Goal: Transaction & Acquisition: Obtain resource

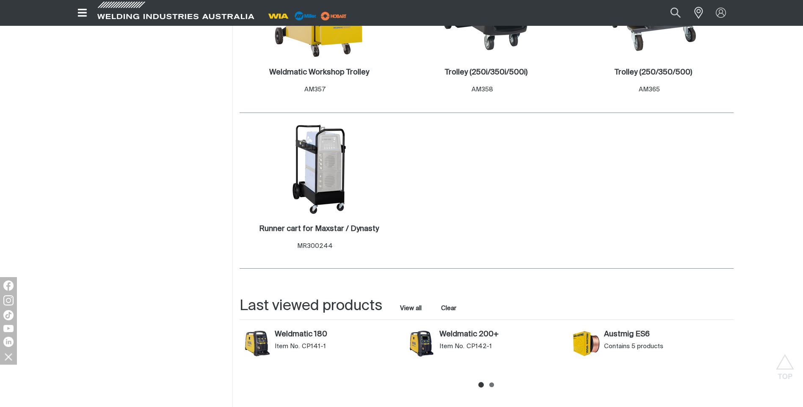
scroll to position [381, 0]
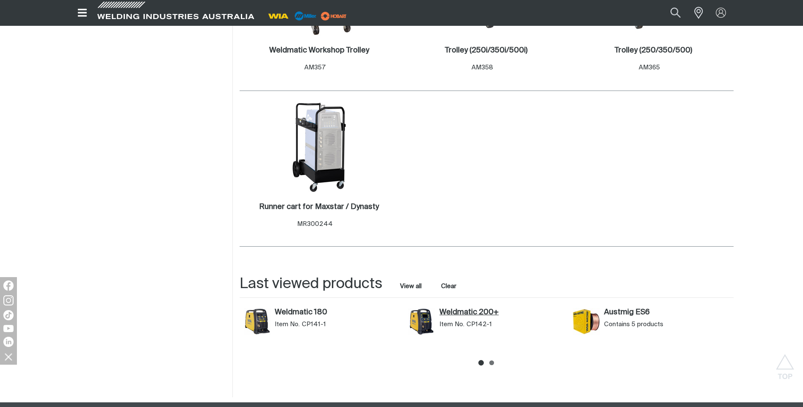
click at [456, 311] on link "Weldmatic 200+" at bounding box center [501, 312] width 125 height 9
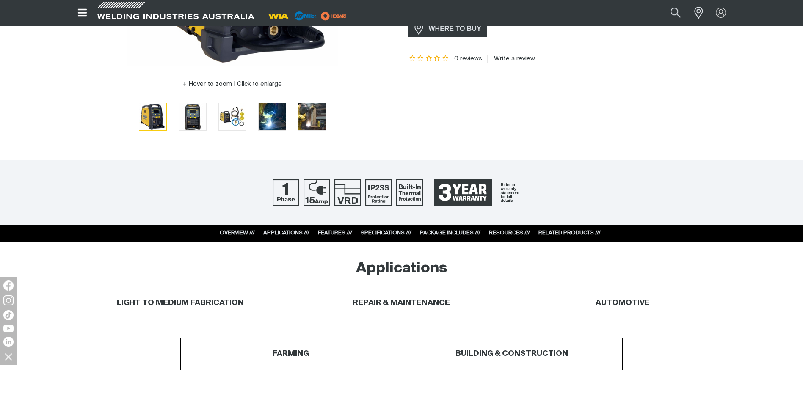
scroll to position [254, 0]
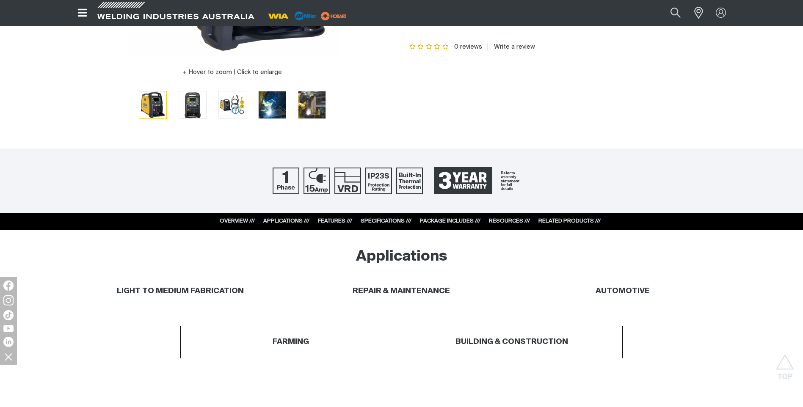
click at [561, 221] on link "RELATED PRODUCTS ///" at bounding box center [569, 221] width 62 height 6
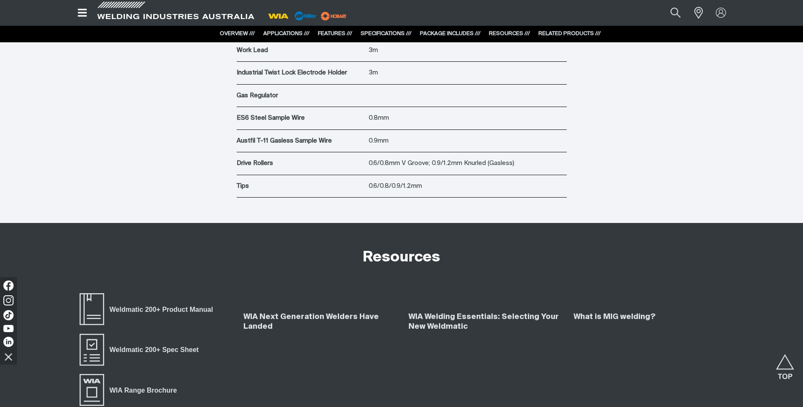
scroll to position [4097, 0]
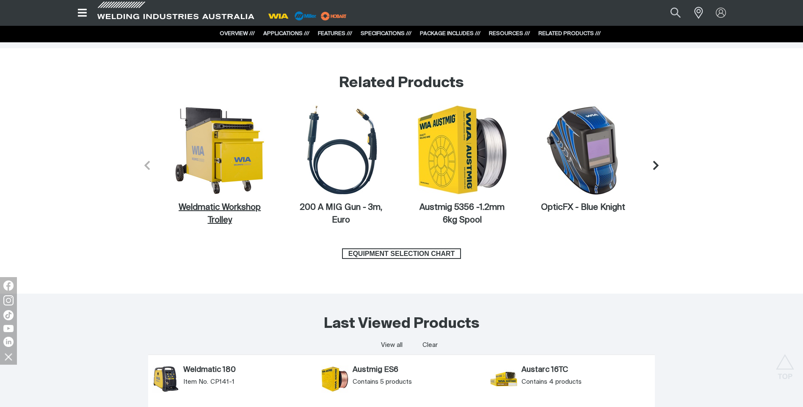
click at [210, 209] on figcaption "Weldmatic Workshop Trolley" at bounding box center [219, 213] width 91 height 25
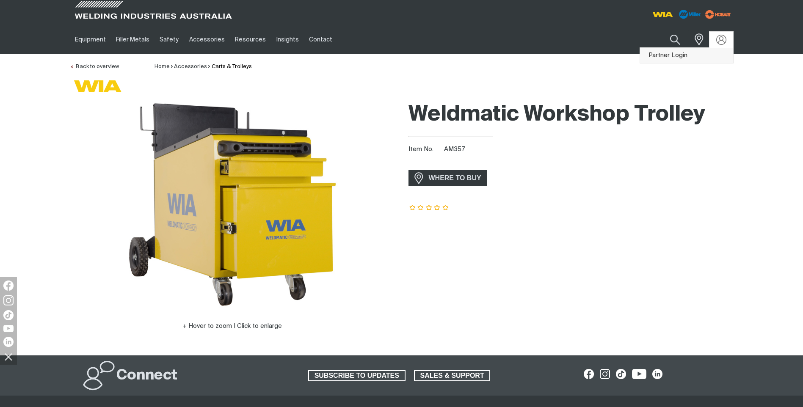
click at [689, 53] on link "Partner Login" at bounding box center [686, 56] width 93 height 16
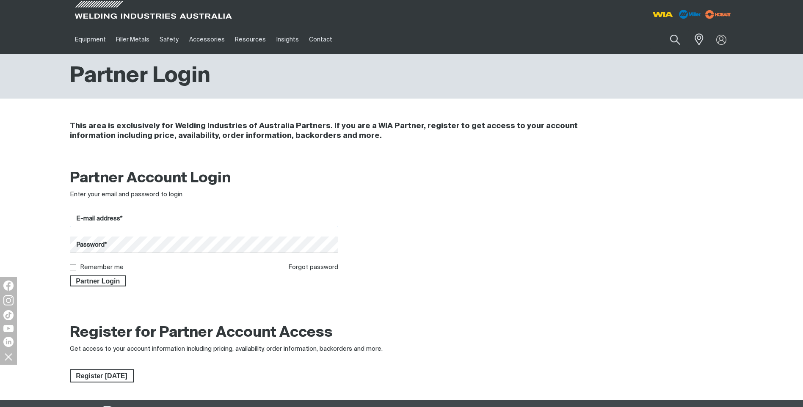
type input "[EMAIL_ADDRESS][DOMAIN_NAME]"
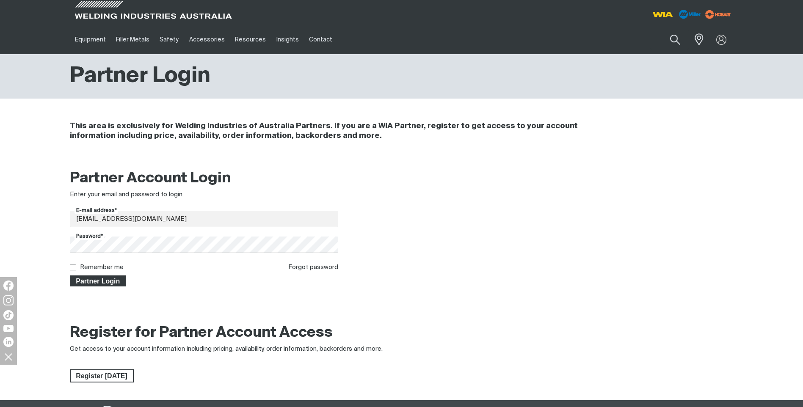
click at [97, 281] on span "Partner Login" at bounding box center [98, 281] width 55 height 11
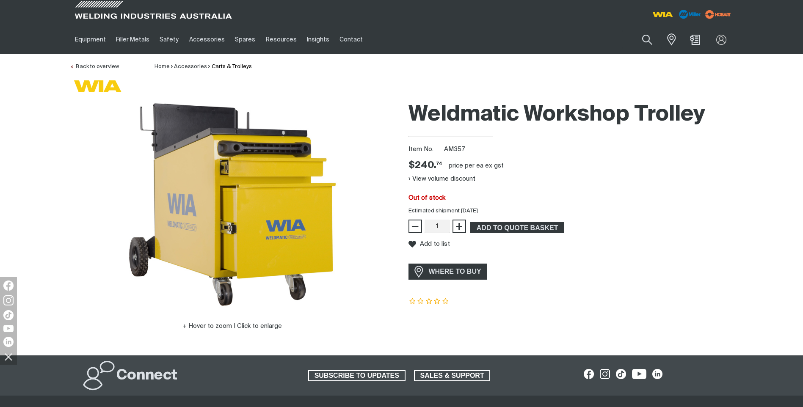
drag, startPoint x: 522, startPoint y: 208, endPoint x: 420, endPoint y: 99, distance: 148.5
click at [420, 99] on div "Weldmatic Workshop Trolley Item No. AM357 Price $240.74 $240. 74 price per EA e…" at bounding box center [570, 226] width 325 height 258
drag, startPoint x: 420, startPoint y: 99, endPoint x: 612, endPoint y: 159, distance: 200.7
click at [614, 160] on div "Weldmatic Workshop Trolley Item No. AM357 Price $240.74 $240. 74 price per EA e…" at bounding box center [570, 226] width 325 height 258
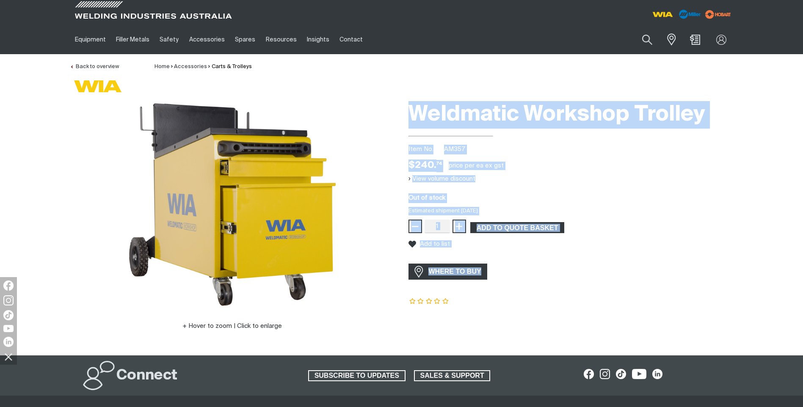
drag, startPoint x: 416, startPoint y: 110, endPoint x: 640, endPoint y: 313, distance: 302.7
click at [640, 313] on div "Weldmatic Workshop Trolley Item No. AM357 Price $240.74 $240. 74 price per EA e…" at bounding box center [570, 226] width 325 height 258
drag, startPoint x: 640, startPoint y: 313, endPoint x: 573, endPoint y: 169, distance: 158.5
click at [573, 169] on div "Weldmatic Workshop Trolley Item No. AM357 Price $240.74 $240. 74 price per EA e…" at bounding box center [570, 226] width 325 height 258
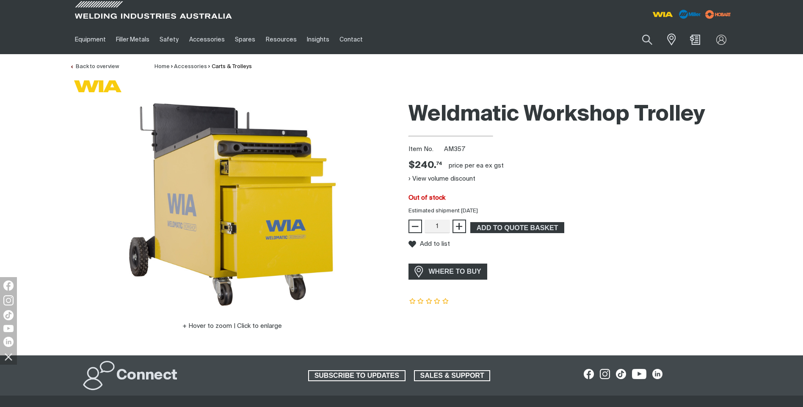
click at [453, 149] on span "AM357" at bounding box center [454, 149] width 21 height 6
copy span "AM357"
click at [541, 135] on div "Weldmatic Workshop Trolley Item No. AM357 Price $240.74 $240. 74 price per EA e…" at bounding box center [570, 226] width 325 height 258
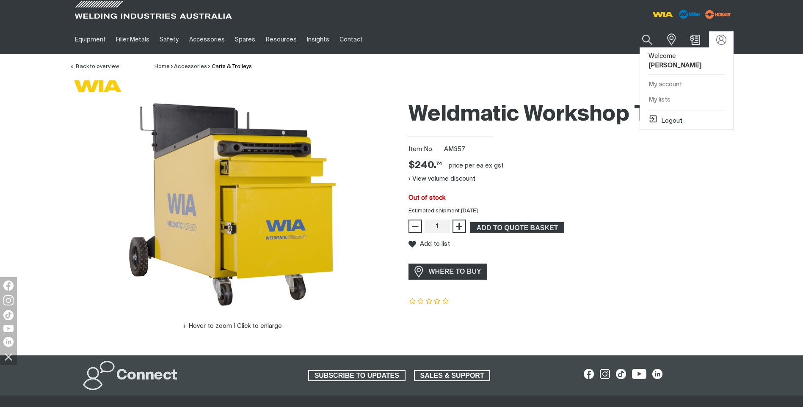
click at [670, 114] on button "Logout" at bounding box center [665, 119] width 34 height 10
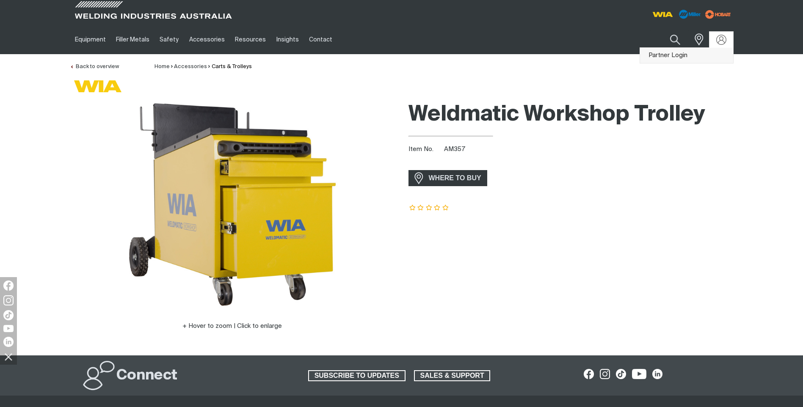
click at [679, 54] on link "Partner Login" at bounding box center [686, 56] width 93 height 16
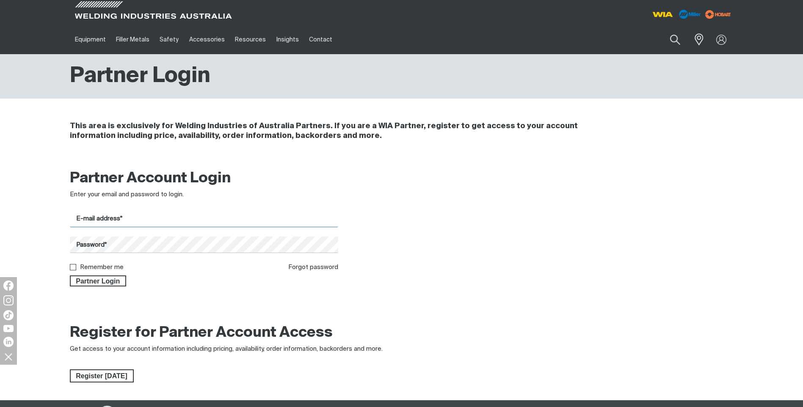
type input "[EMAIL_ADDRESS][DOMAIN_NAME]"
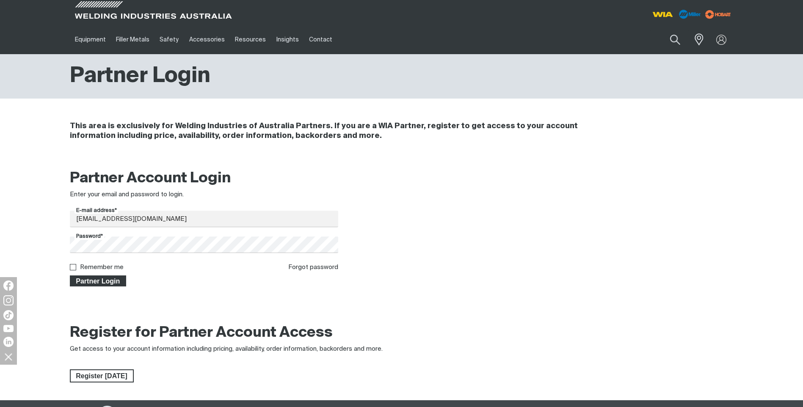
click at [88, 281] on span "Partner Login" at bounding box center [98, 281] width 55 height 11
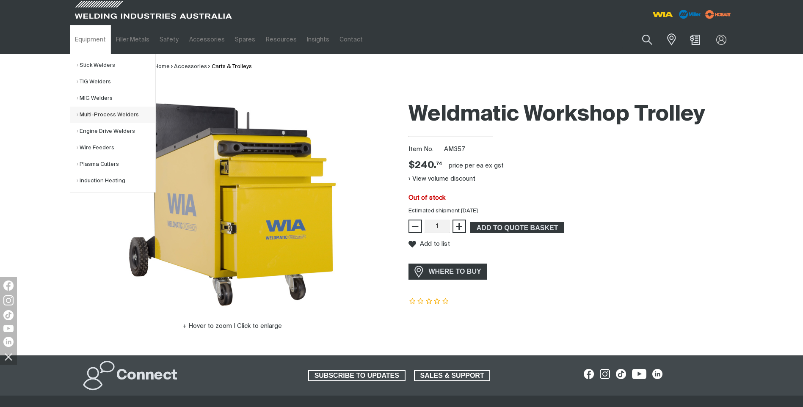
click at [87, 113] on link "Multi-Process Welders" at bounding box center [116, 115] width 79 height 17
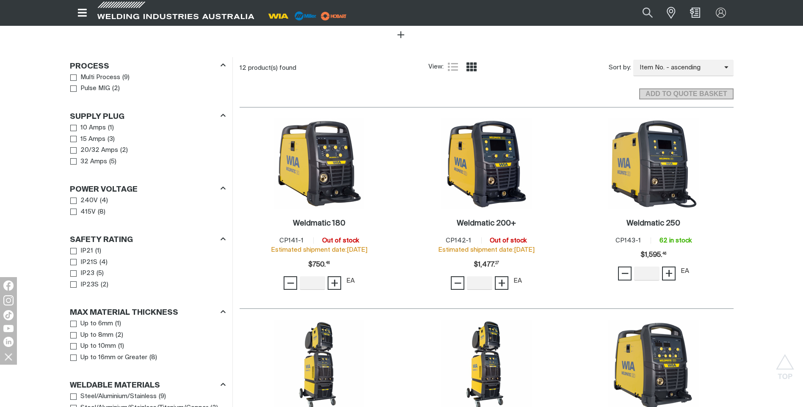
scroll to position [381, 0]
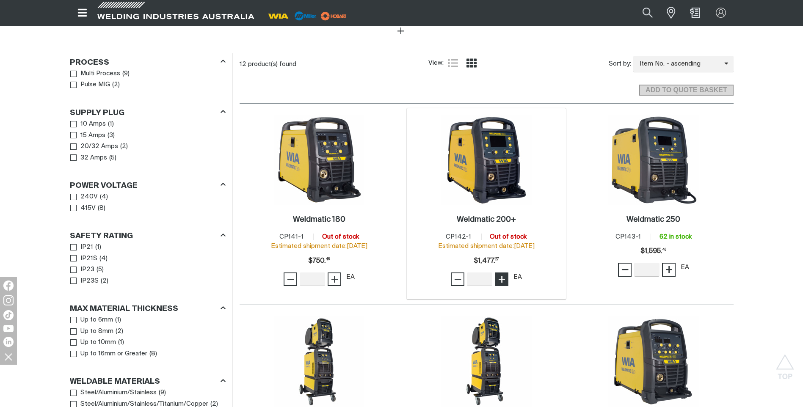
type input "1"
click at [502, 272] on span "+" at bounding box center [502, 279] width 8 height 14
click at [654, 85] on span "ADD TO QUOTE BASKET" at bounding box center [686, 90] width 92 height 11
click at [647, 13] on button "Search products" at bounding box center [648, 12] width 34 height 23
click at [569, 12] on input "Search" at bounding box center [596, 13] width 130 height 18
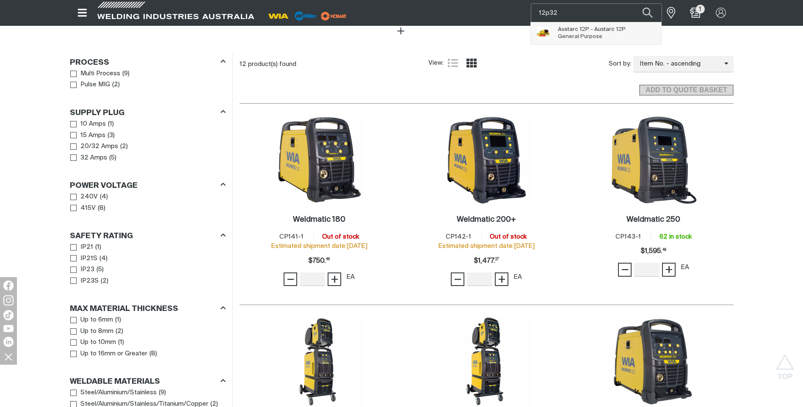
type input "12p32"
click at [566, 30] on span "Austarc 12P - Austarc 12P" at bounding box center [592, 29] width 68 height 7
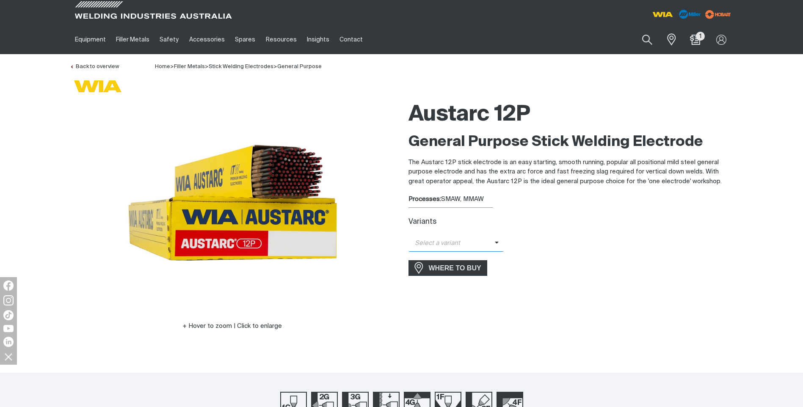
click at [422, 244] on span "Select a variant" at bounding box center [451, 244] width 86 height 10
click at [434, 269] on span "Austarc 12P - 3.2mm" at bounding box center [456, 271] width 96 height 13
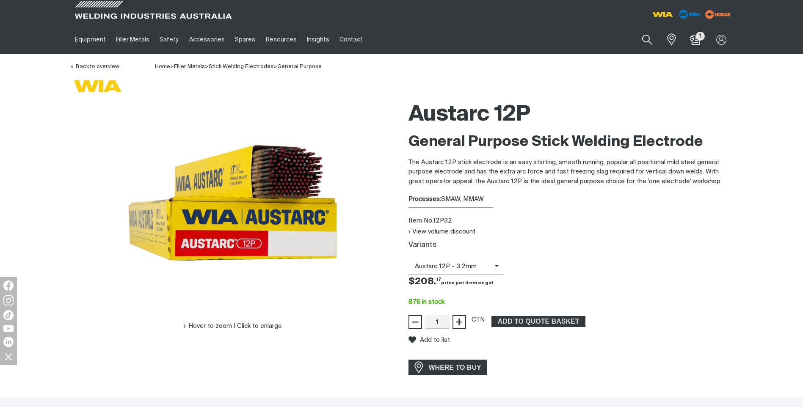
scroll to position [42, 0]
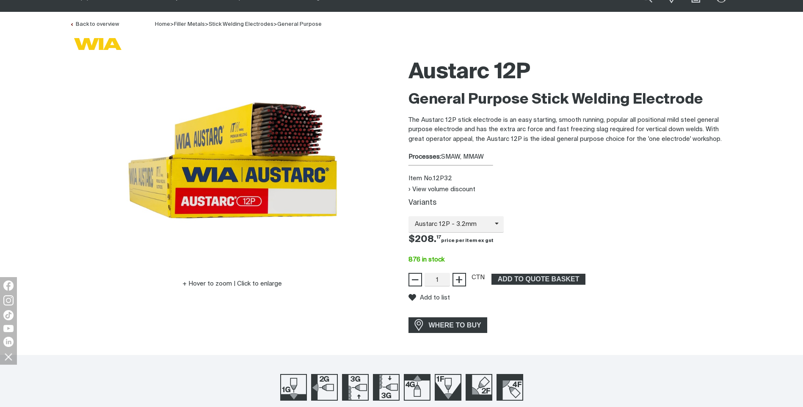
click at [513, 141] on p "The Austarc 12P stick electrode is an easy starting, smooth running, popular al…" at bounding box center [570, 130] width 325 height 29
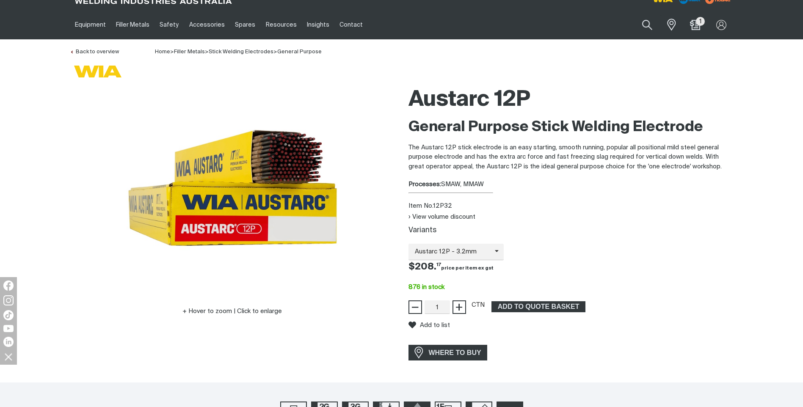
scroll to position [0, 0]
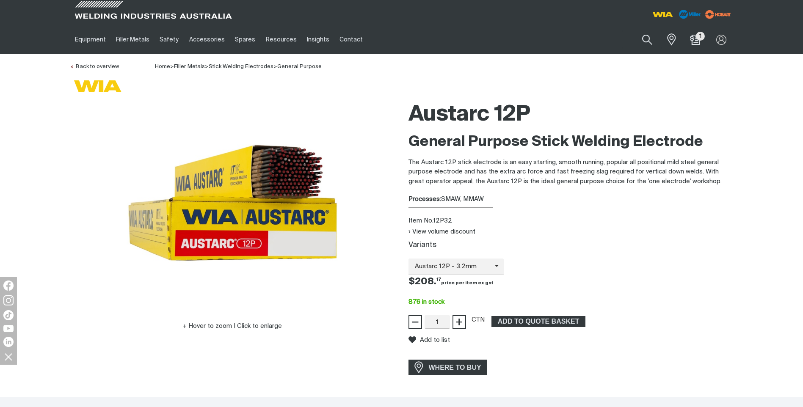
drag, startPoint x: 508, startPoint y: 323, endPoint x: 520, endPoint y: 311, distance: 16.8
click at [508, 323] on span "ADD TO QUOTE BASKET" at bounding box center [538, 321] width 92 height 11
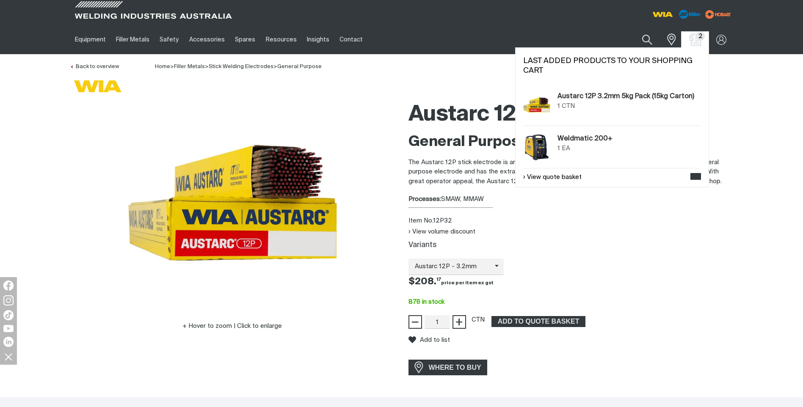
click at [694, 36] on img "Shopping cart (2 product(s))" at bounding box center [695, 39] width 12 height 12
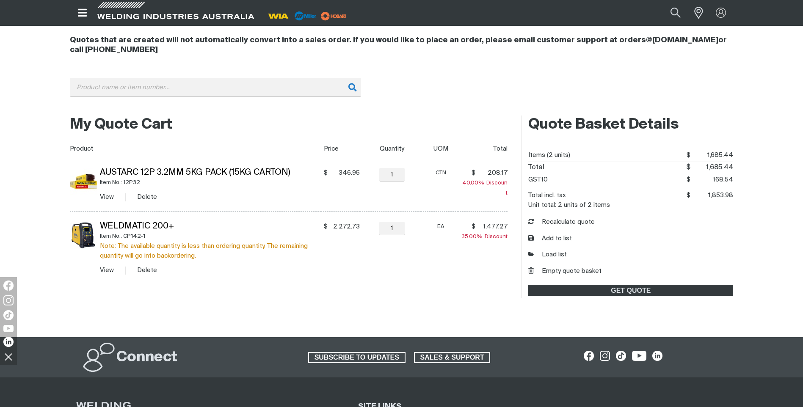
scroll to position [58, 0]
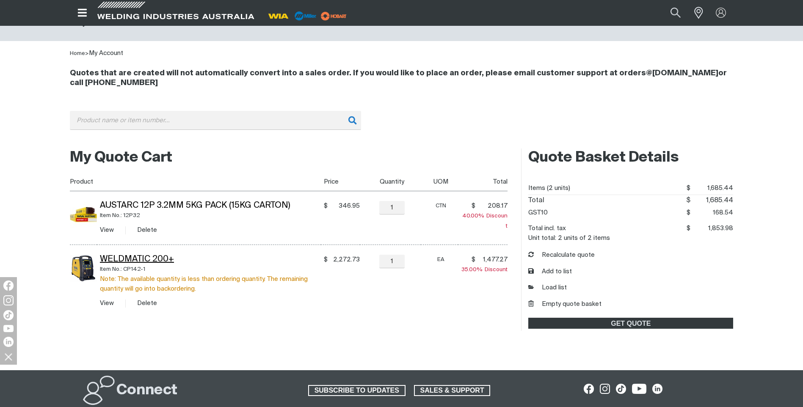
click at [126, 260] on link "Weldmatic 200+" at bounding box center [137, 259] width 74 height 8
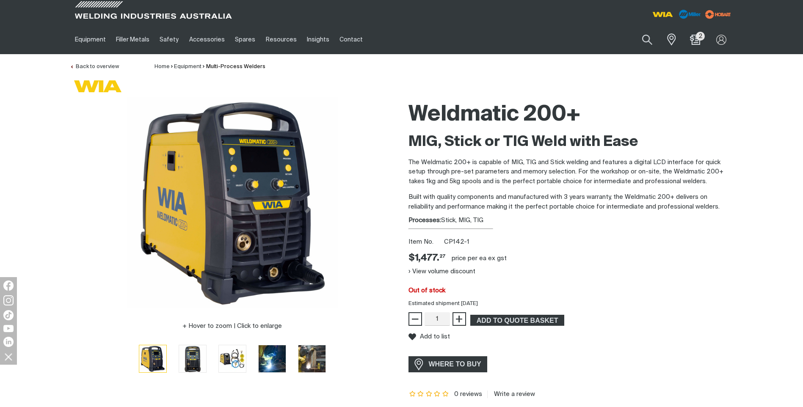
click at [502, 112] on h1 "Weldmatic 200+" at bounding box center [570, 115] width 325 height 28
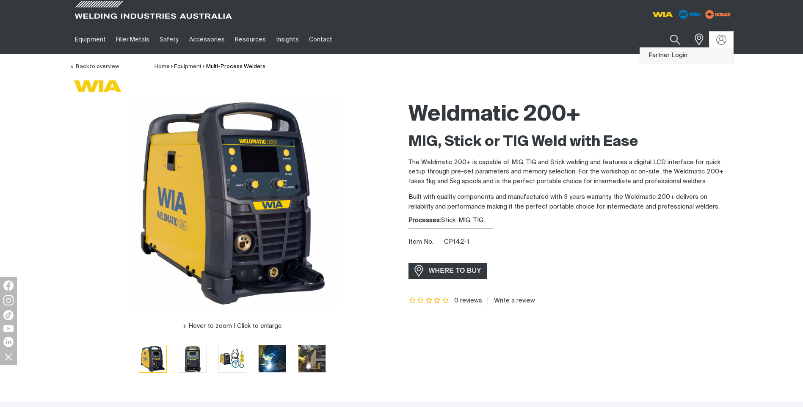
click at [718, 56] on link "Partner Login" at bounding box center [686, 56] width 93 height 16
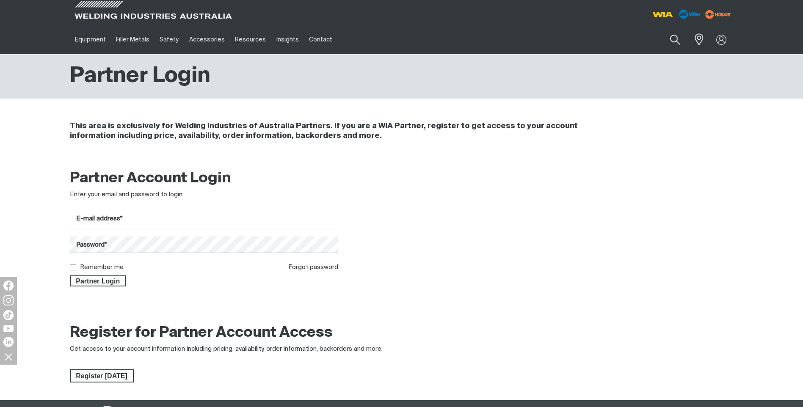
type input "[EMAIL_ADDRESS][DOMAIN_NAME]"
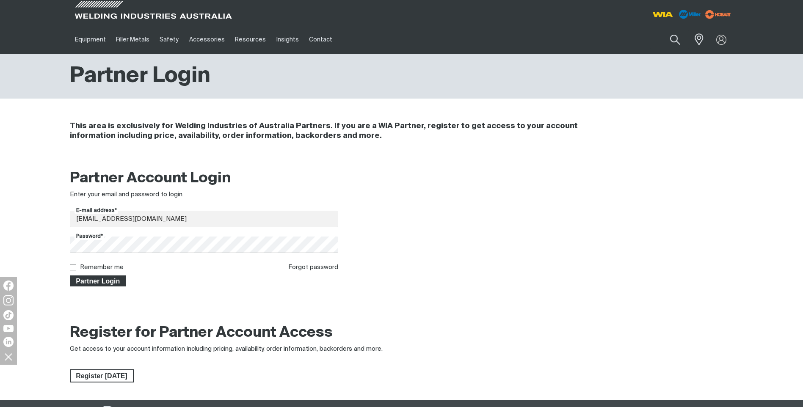
click at [105, 284] on span "Partner Login" at bounding box center [98, 281] width 55 height 11
